Goal: Task Accomplishment & Management: Manage account settings

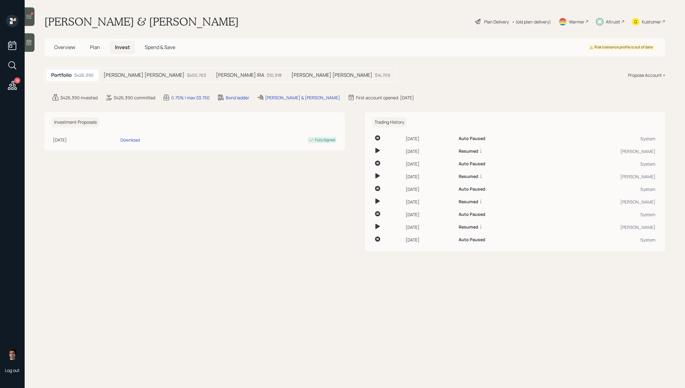
click at [118, 79] on div "[PERSON_NAME] [PERSON_NAME] $400,763" at bounding box center [155, 74] width 112 height 11
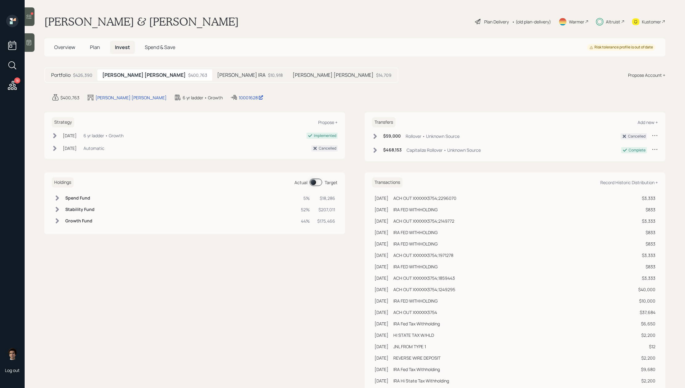
click at [83, 81] on div "Portfolio $426,390 [PERSON_NAME] [PERSON_NAME] $400,763 [PERSON_NAME] IRA $10,9…" at bounding box center [221, 74] width 354 height 15
click at [83, 77] on div "$426,390" at bounding box center [82, 75] width 19 height 6
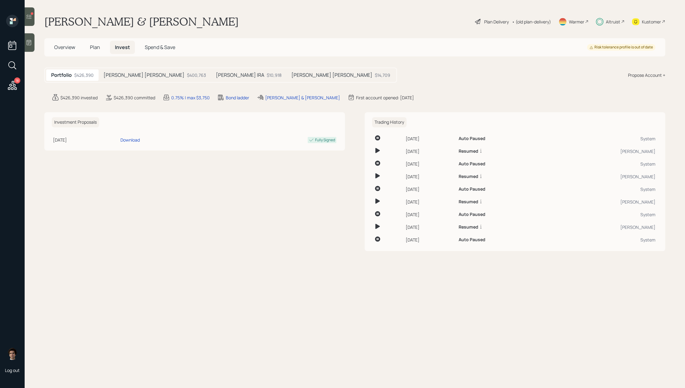
click at [131, 83] on main "Lori & Steven Banach Plan Delivery • (old plan-delivery) Warmer Altruist Kustom…" at bounding box center [355, 194] width 661 height 388
click at [187, 77] on div "$400,763" at bounding box center [196, 75] width 19 height 6
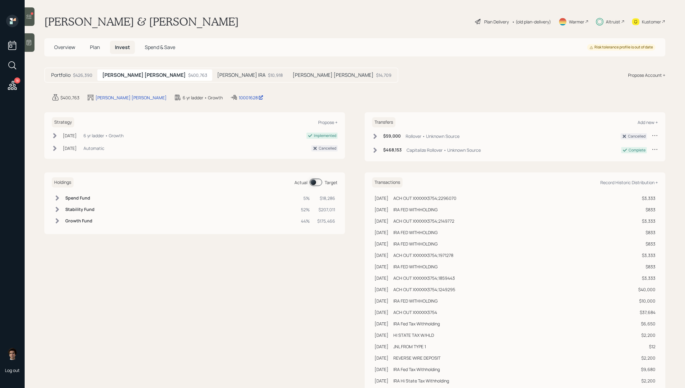
click at [312, 181] on span at bounding box center [316, 181] width 13 height 7
click at [217, 76] on h5 "Lori Roth IRA" at bounding box center [241, 75] width 48 height 6
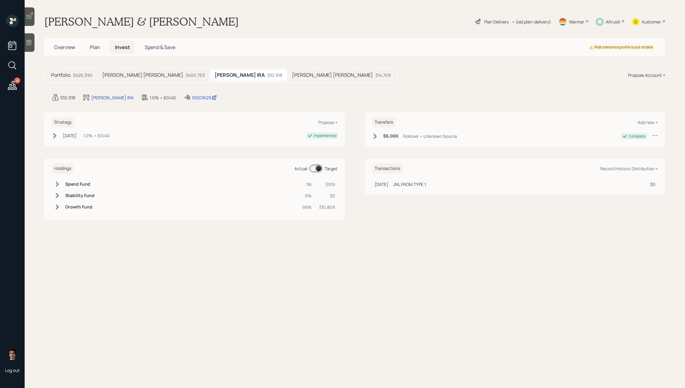
click at [223, 69] on div "Portfolio $426,390 Lori IRA $400,763 Lori Roth IRA $10,918 Steve IRA $14,709" at bounding box center [220, 74] width 353 height 15
click at [287, 70] on div "Steve IRA $14,709" at bounding box center [341, 74] width 109 height 11
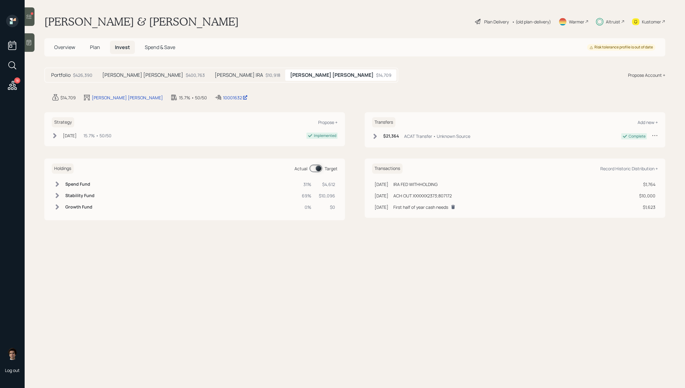
click at [186, 75] on div "$400,763" at bounding box center [195, 75] width 19 height 6
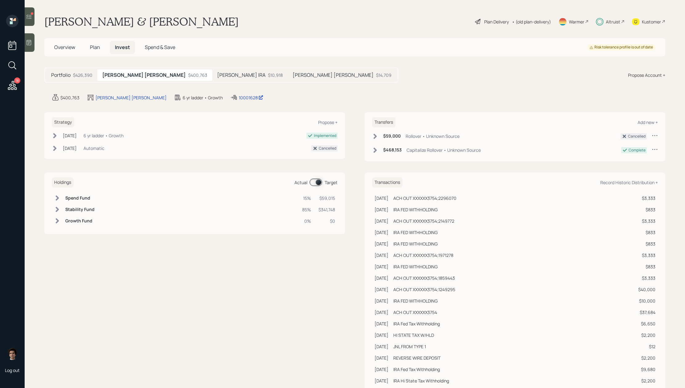
click at [617, 22] on div "Altruist" at bounding box center [613, 21] width 14 height 6
click at [81, 79] on div "Portfolio $426,390" at bounding box center [71, 74] width 51 height 11
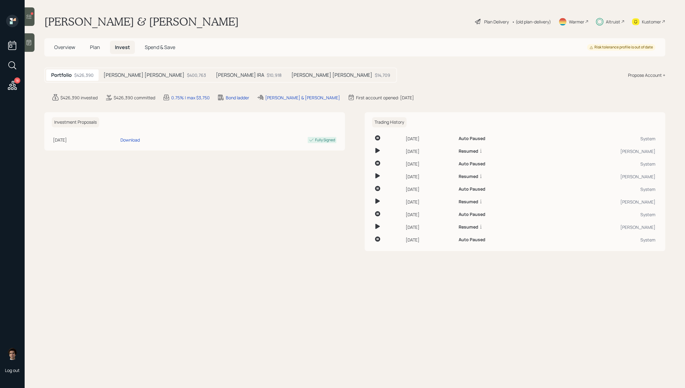
click at [32, 18] on icon at bounding box center [29, 17] width 6 height 6
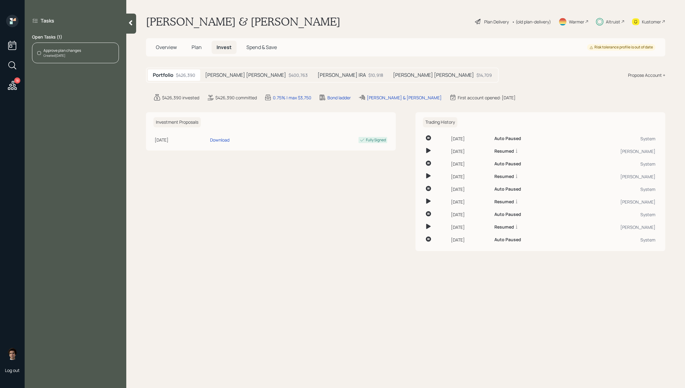
click at [86, 59] on div "Approve plan changes Created Jul 29, 2025" at bounding box center [75, 53] width 87 height 21
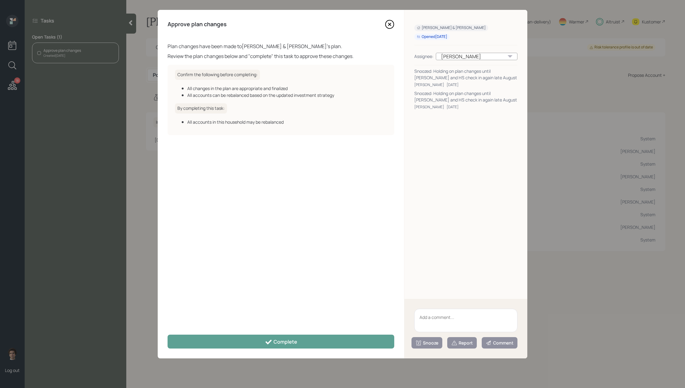
click at [420, 316] on textarea at bounding box center [465, 319] width 103 height 23
type textarea "holding off on approving until next meeting when Lori has a better handle on mo…"
click at [434, 344] on div "Snooze" at bounding box center [427, 343] width 23 height 6
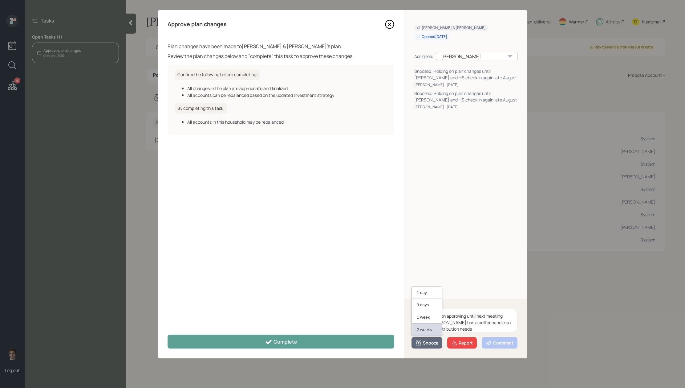
click at [433, 330] on button "2 weeks" at bounding box center [427, 329] width 30 height 12
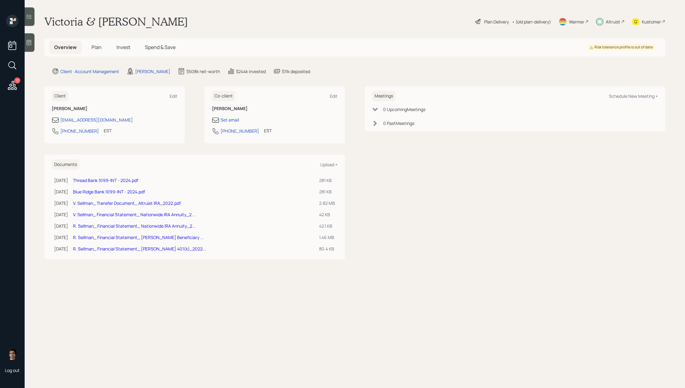
click at [20, 82] on div "17 Log out" at bounding box center [12, 194] width 25 height 388
click at [15, 85] on icon at bounding box center [12, 85] width 9 height 9
